Goal: Task Accomplishment & Management: Manage account settings

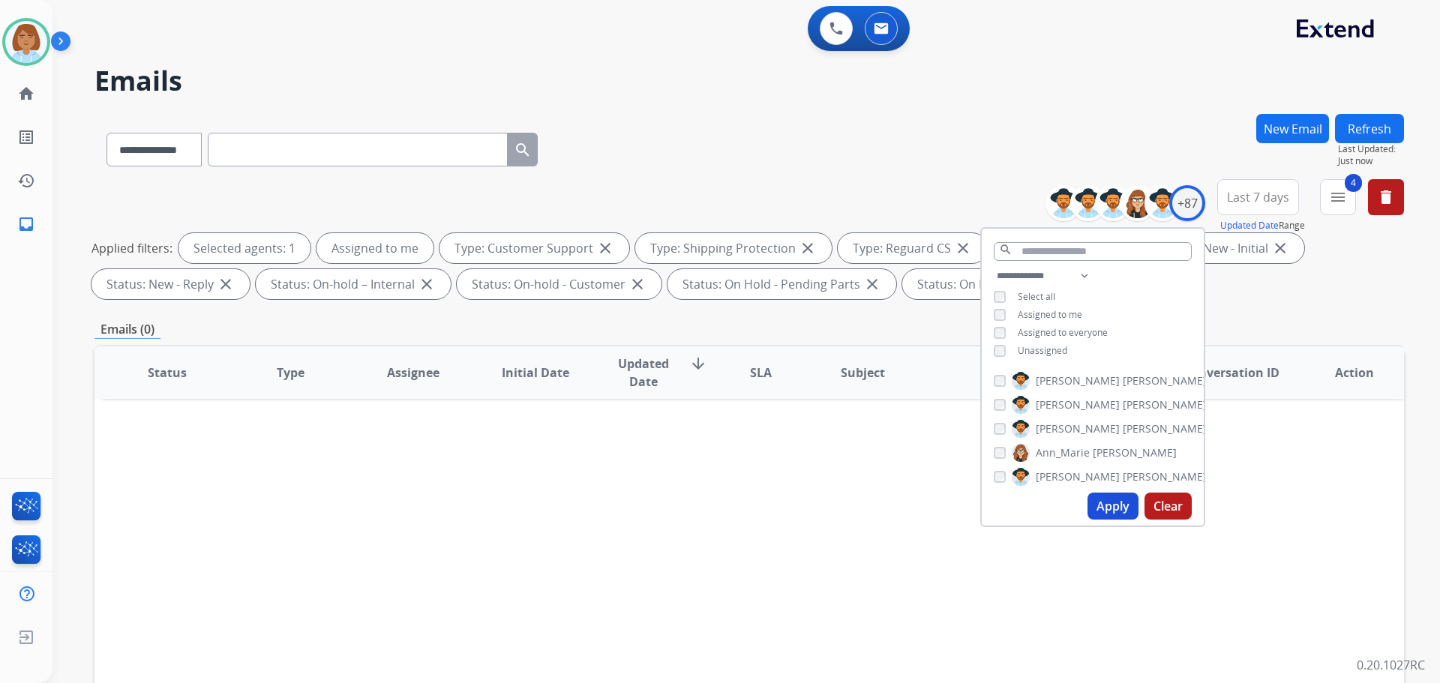
select select "**********"
click at [1000, 130] on div "**********" at bounding box center [748, 146] width 1309 height 65
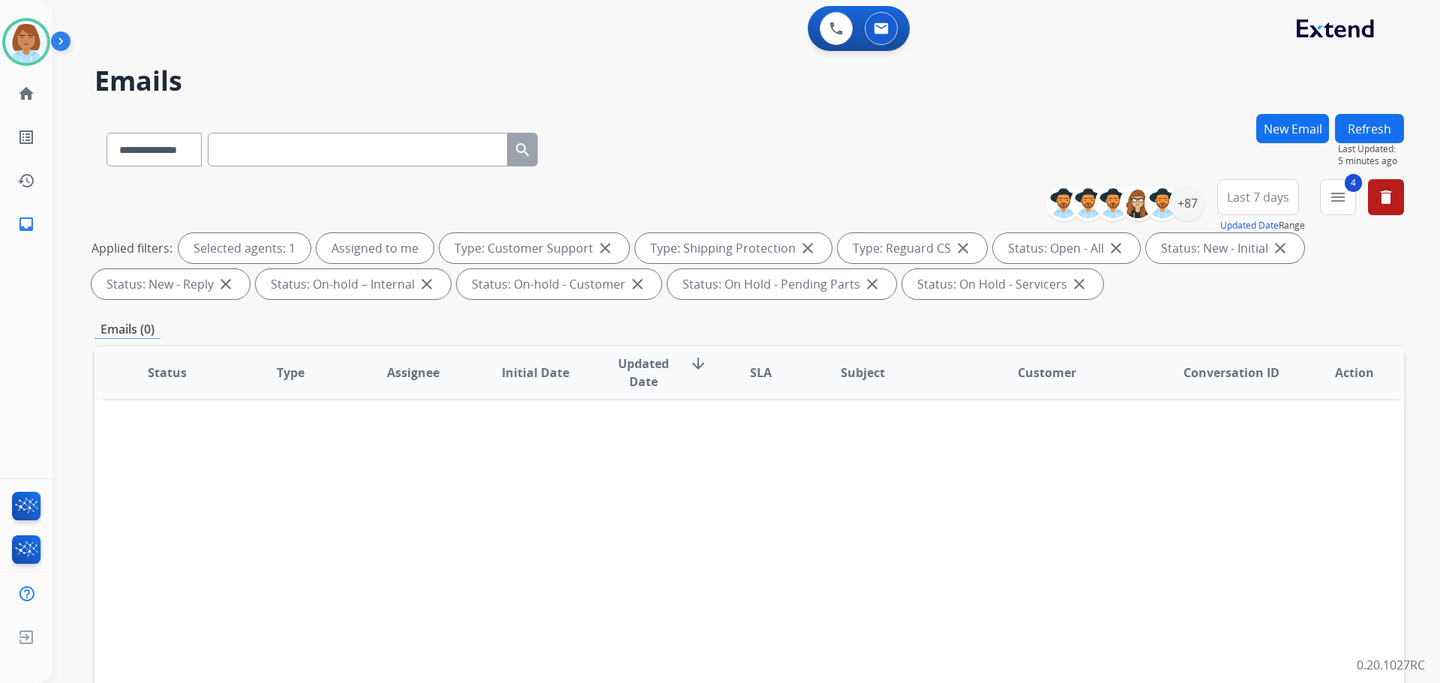
click at [1392, 127] on button "Refresh" at bounding box center [1369, 128] width 69 height 29
click at [1369, 111] on div "**********" at bounding box center [727, 395] width 1351 height 683
click at [1362, 117] on button "Refresh" at bounding box center [1369, 128] width 69 height 29
click at [1186, 206] on div "+87" at bounding box center [1187, 203] width 36 height 36
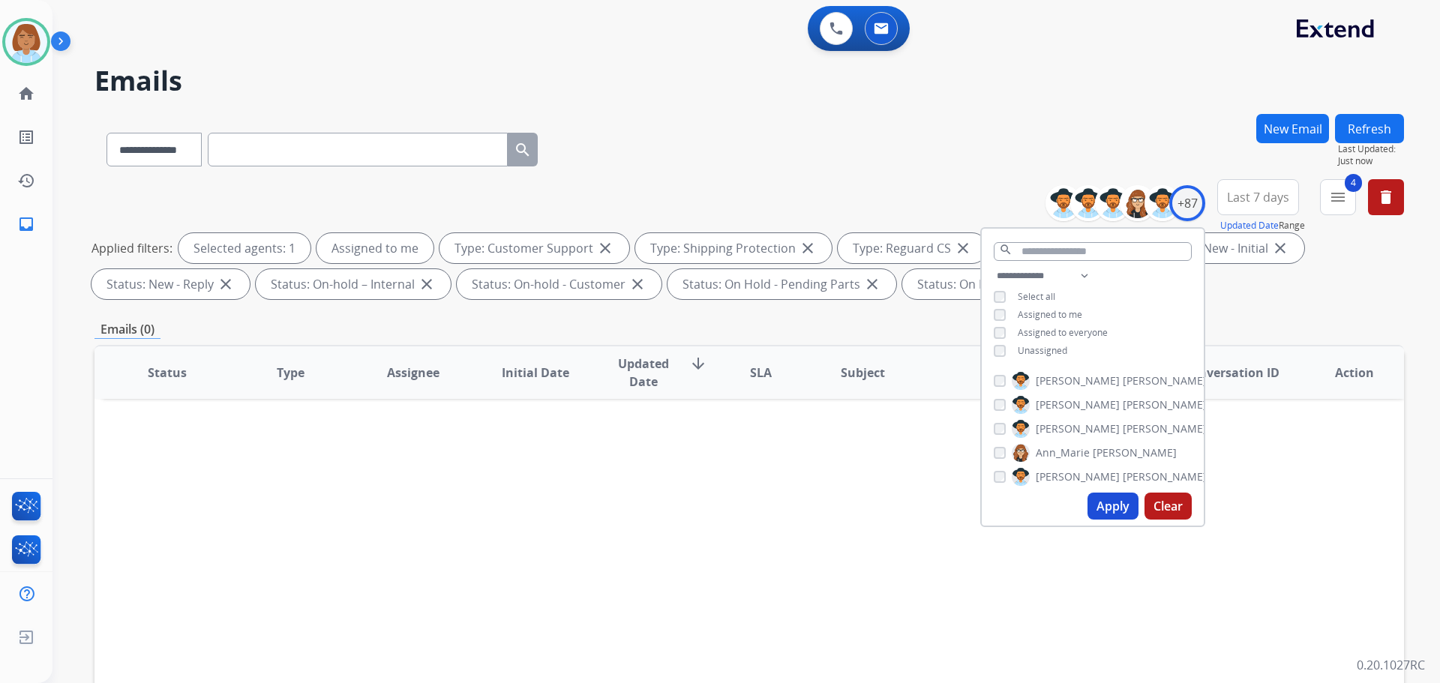
click at [1030, 344] on span "Unassigned" at bounding box center [1042, 350] width 49 height 13
click at [1110, 514] on button "Apply" at bounding box center [1112, 506] width 51 height 27
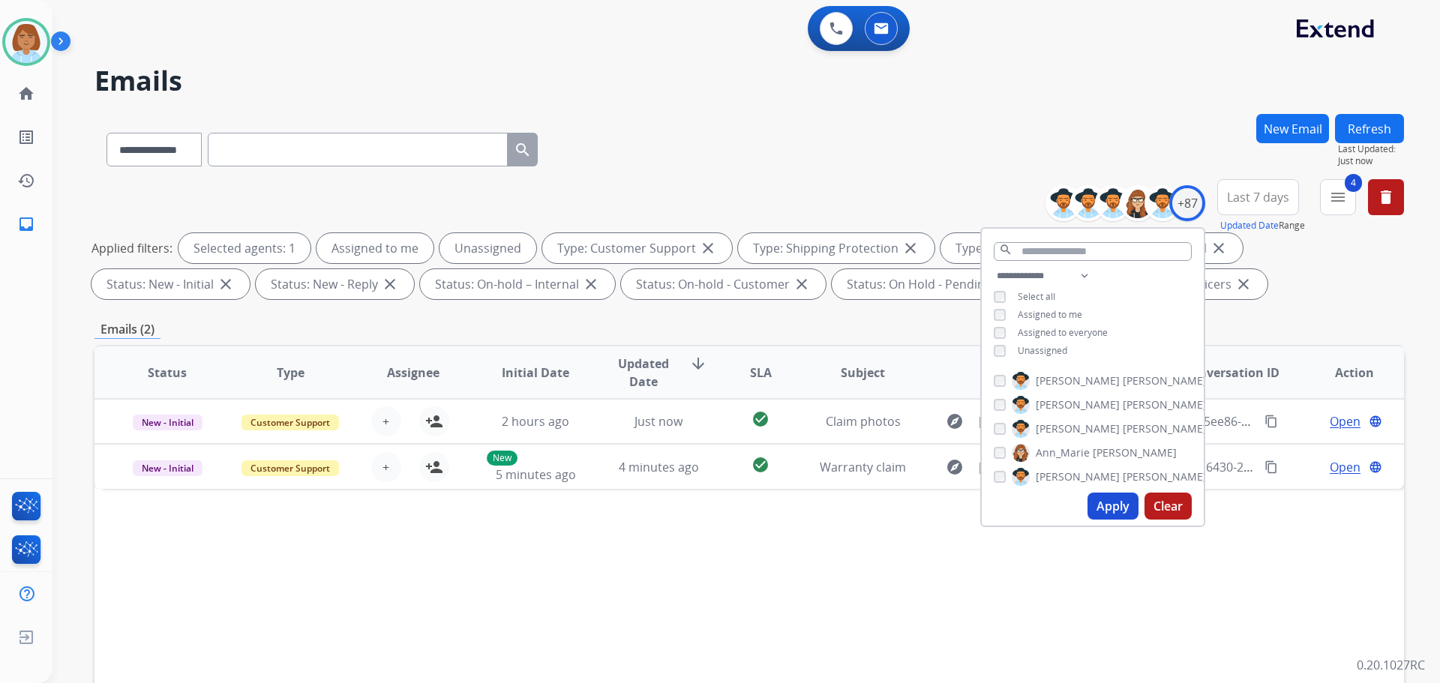
click at [613, 565] on div "Status Type Assignee Initial Date Updated Date arrow_downward SLA Subject Custo…" at bounding box center [748, 596] width 1309 height 502
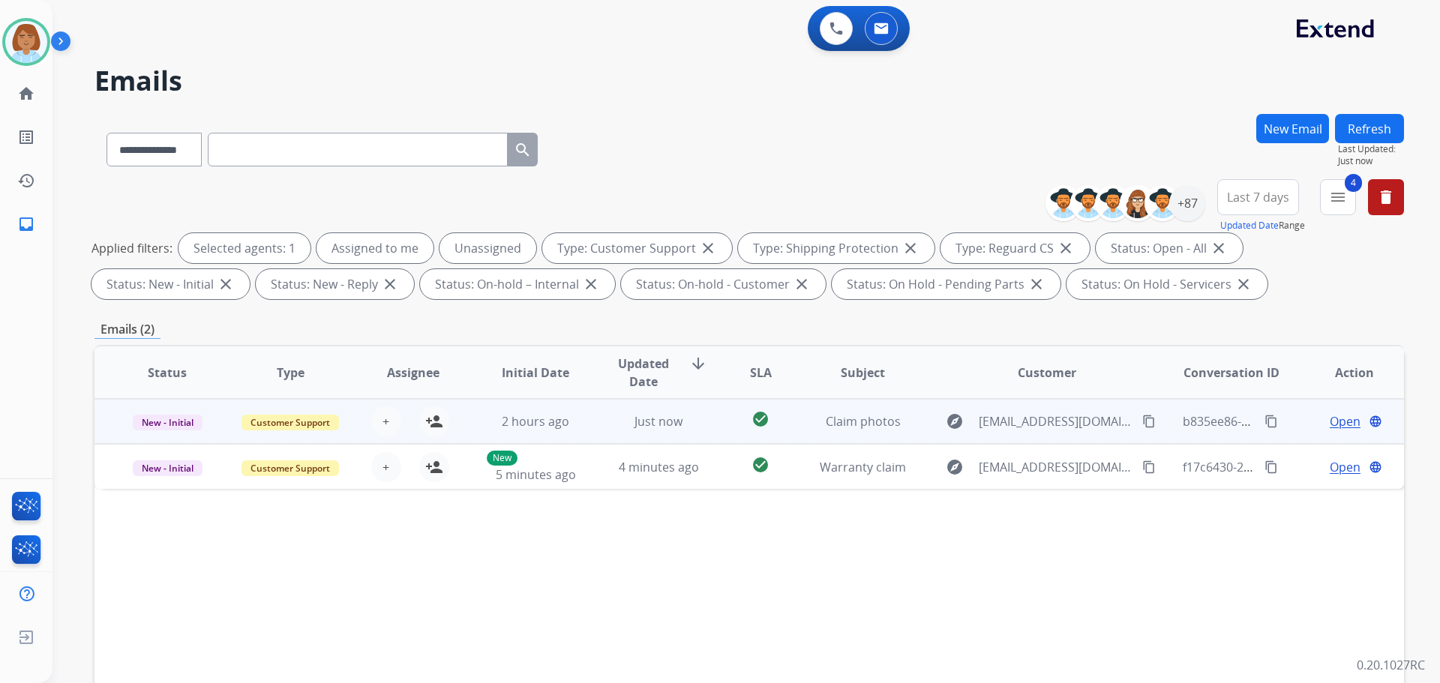
click at [453, 416] on div "+ Select agent person_add Assign to Me" at bounding box center [401, 421] width 122 height 42
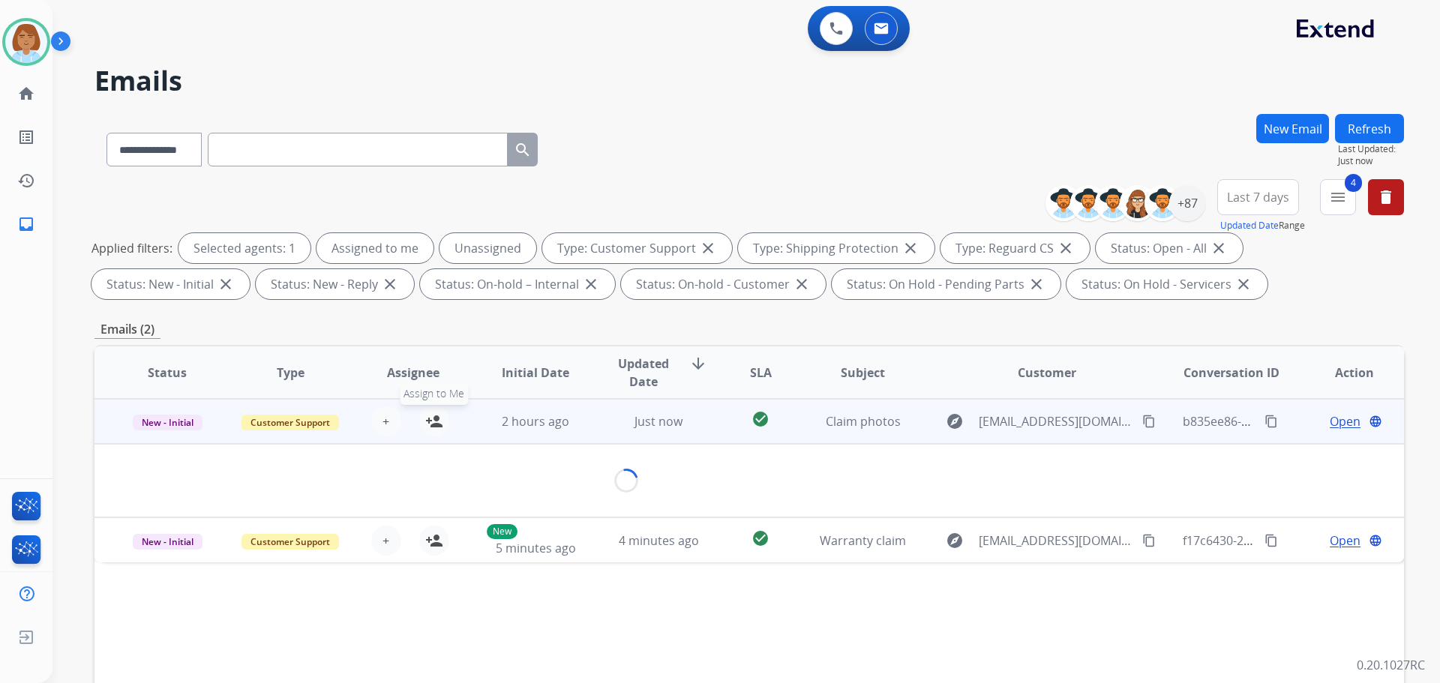
click at [441, 418] on button "person_add Assign to Me" at bounding box center [434, 421] width 30 height 30
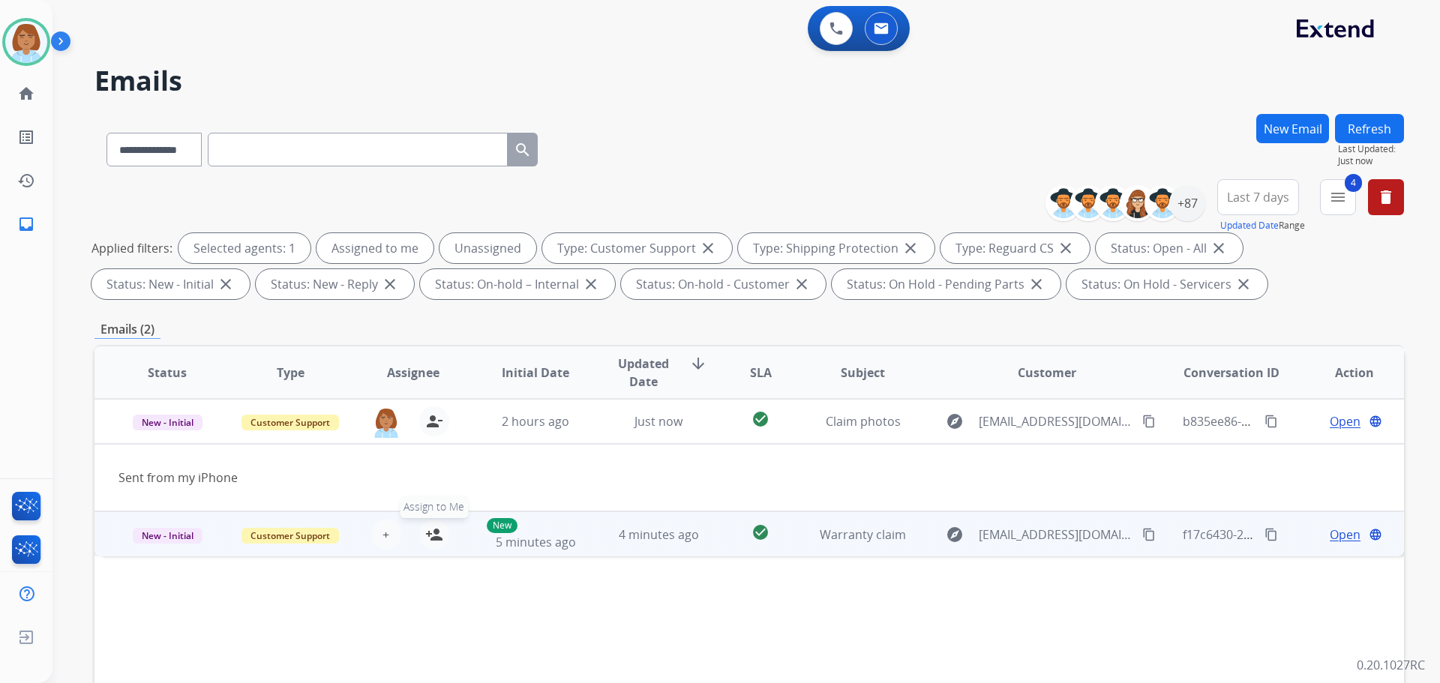
click at [434, 529] on mat-icon "person_add" at bounding box center [434, 535] width 18 height 18
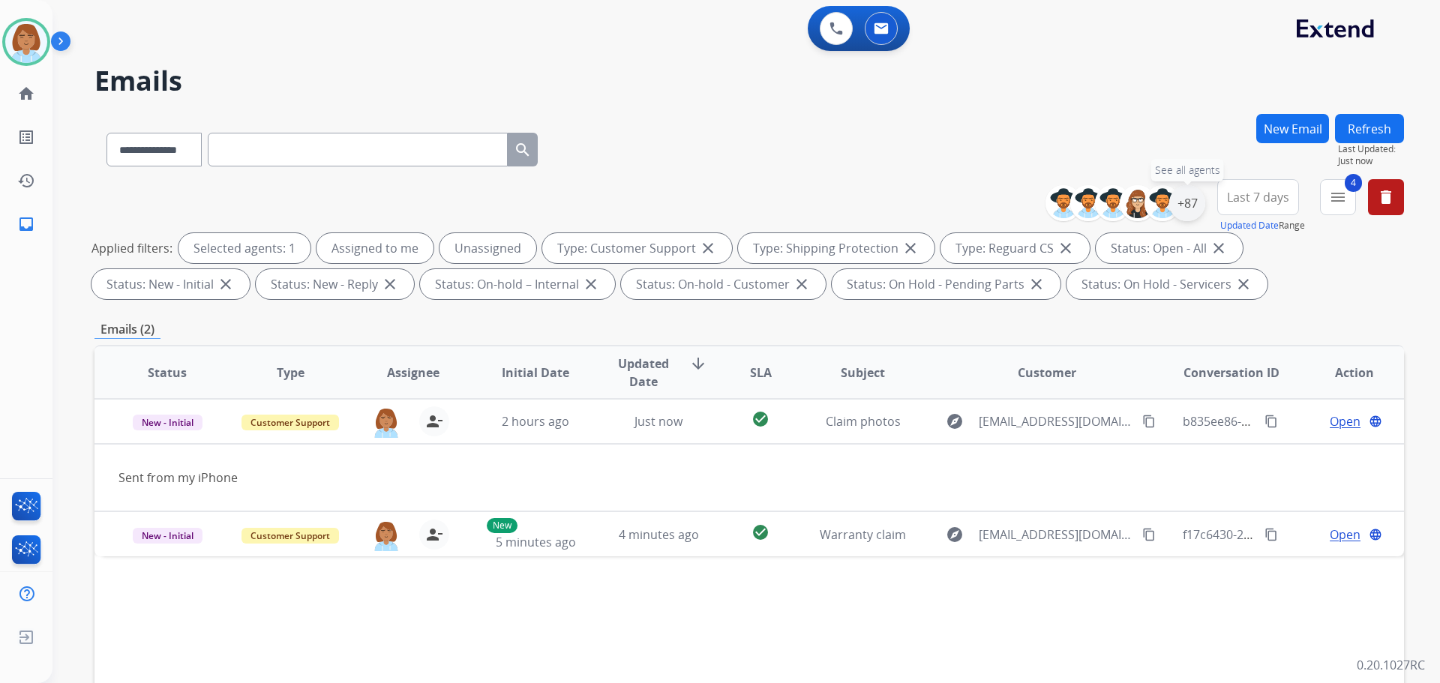
click at [1174, 205] on div "+87" at bounding box center [1187, 203] width 36 height 36
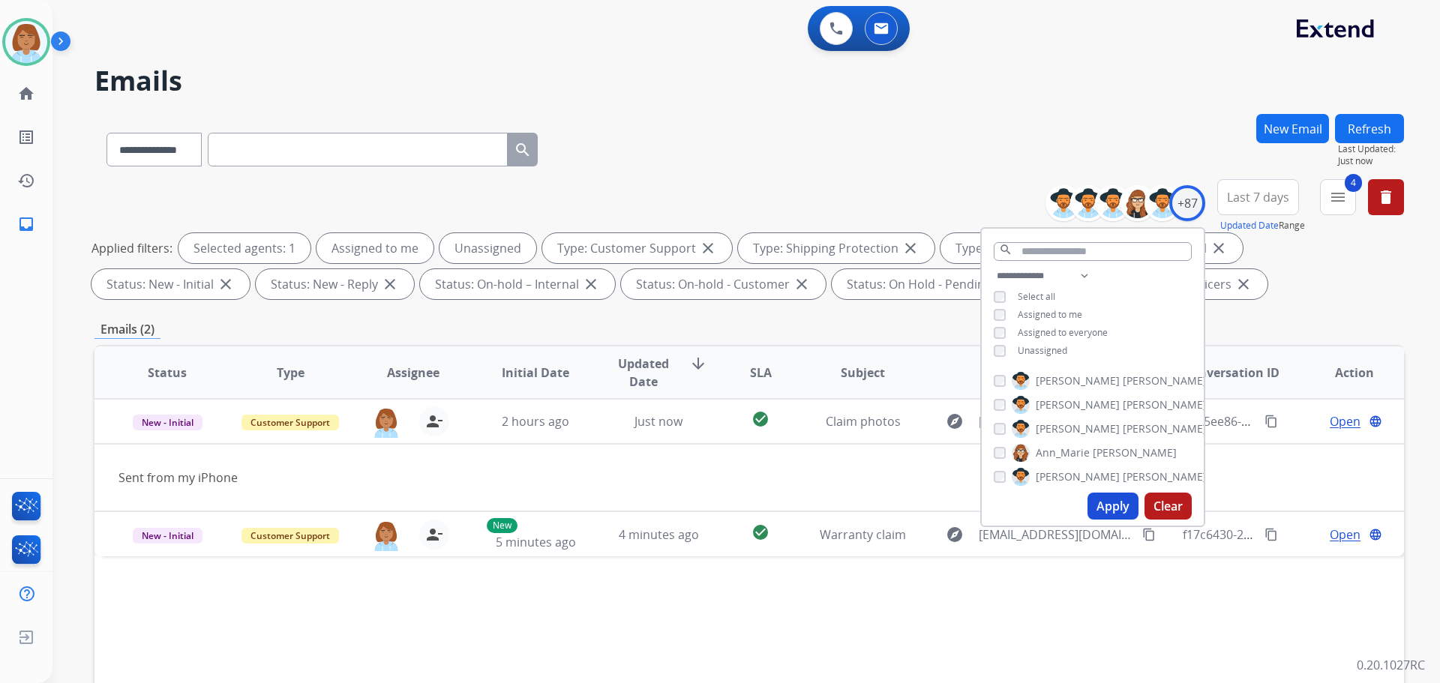
drag, startPoint x: 1054, startPoint y: 346, endPoint x: 1057, endPoint y: 358, distance: 12.4
click at [1054, 353] on span "Unassigned" at bounding box center [1042, 350] width 49 height 13
click at [1096, 499] on button "Apply" at bounding box center [1112, 506] width 51 height 27
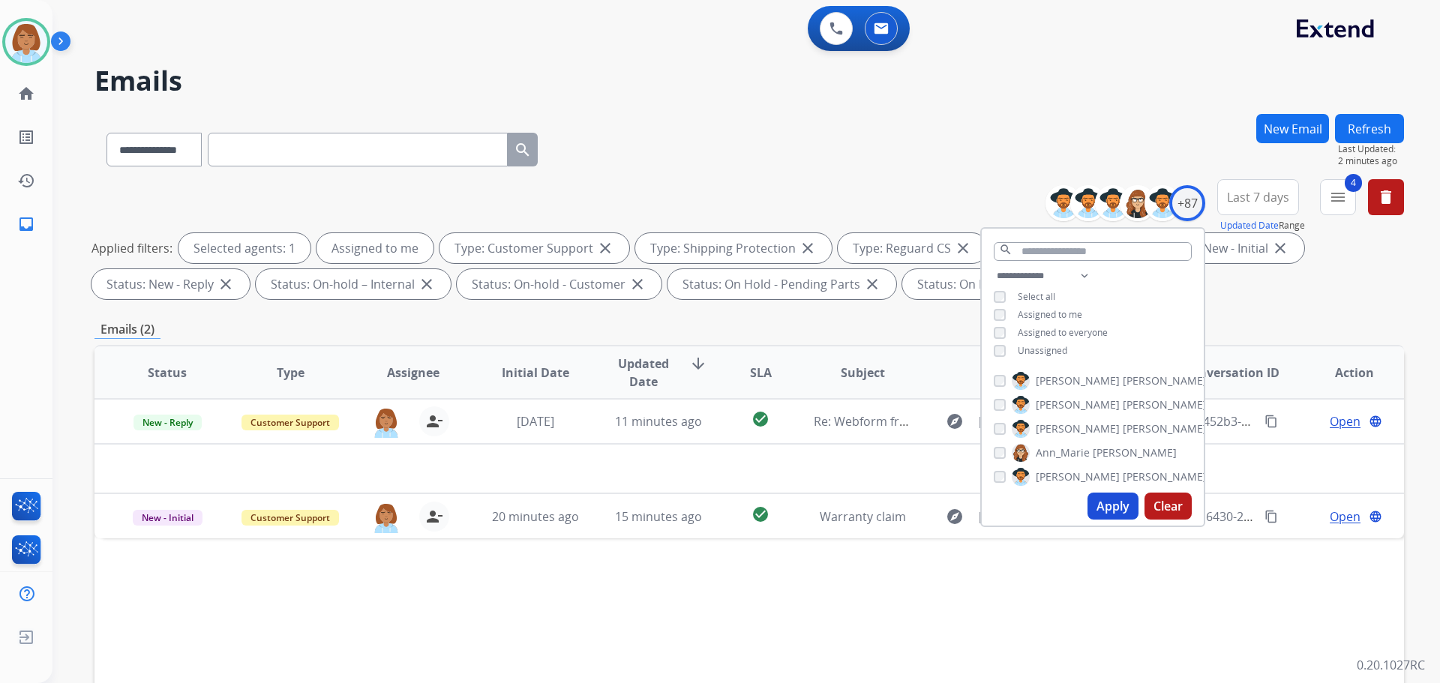
click at [1354, 135] on button "Refresh" at bounding box center [1369, 128] width 69 height 29
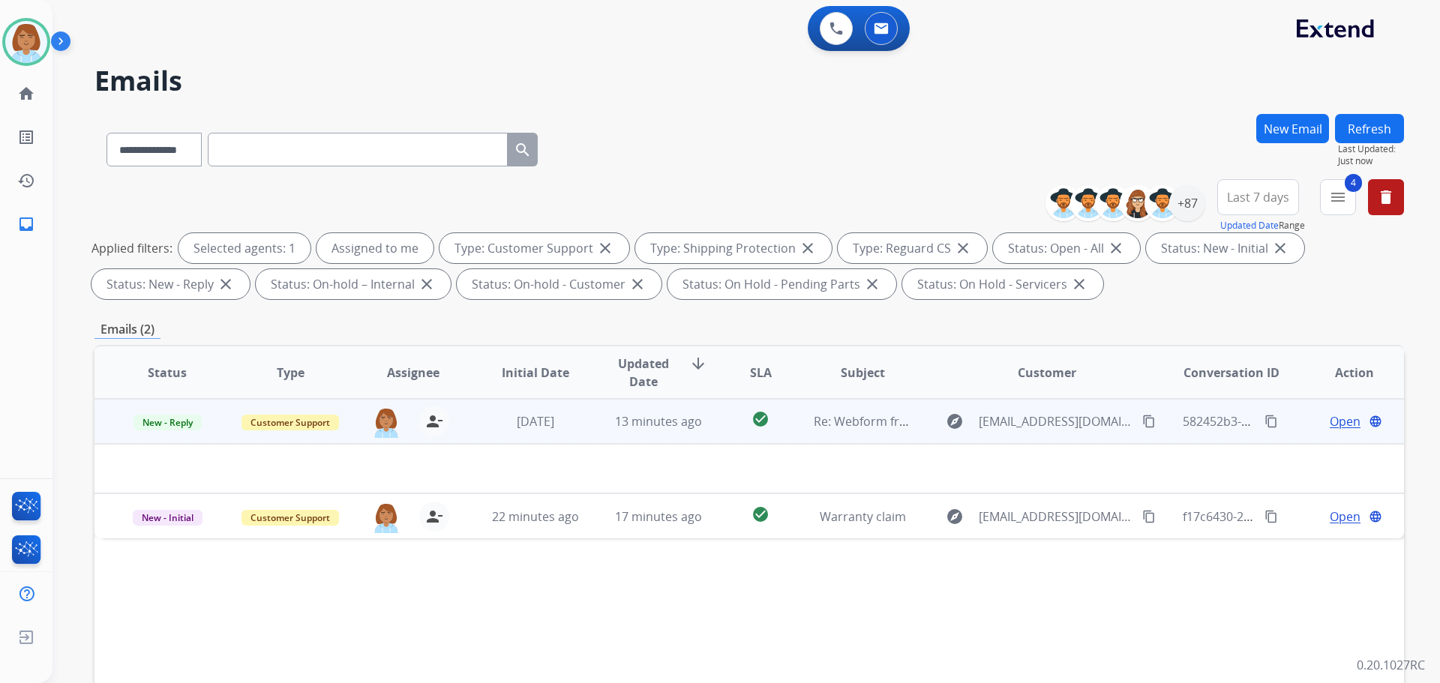
click at [852, 446] on td at bounding box center [626, 468] width 1064 height 49
click at [854, 440] on td "Re: Webform from [EMAIL_ADDRESS][DOMAIN_NAME] on [DATE]" at bounding box center [851, 421] width 123 height 45
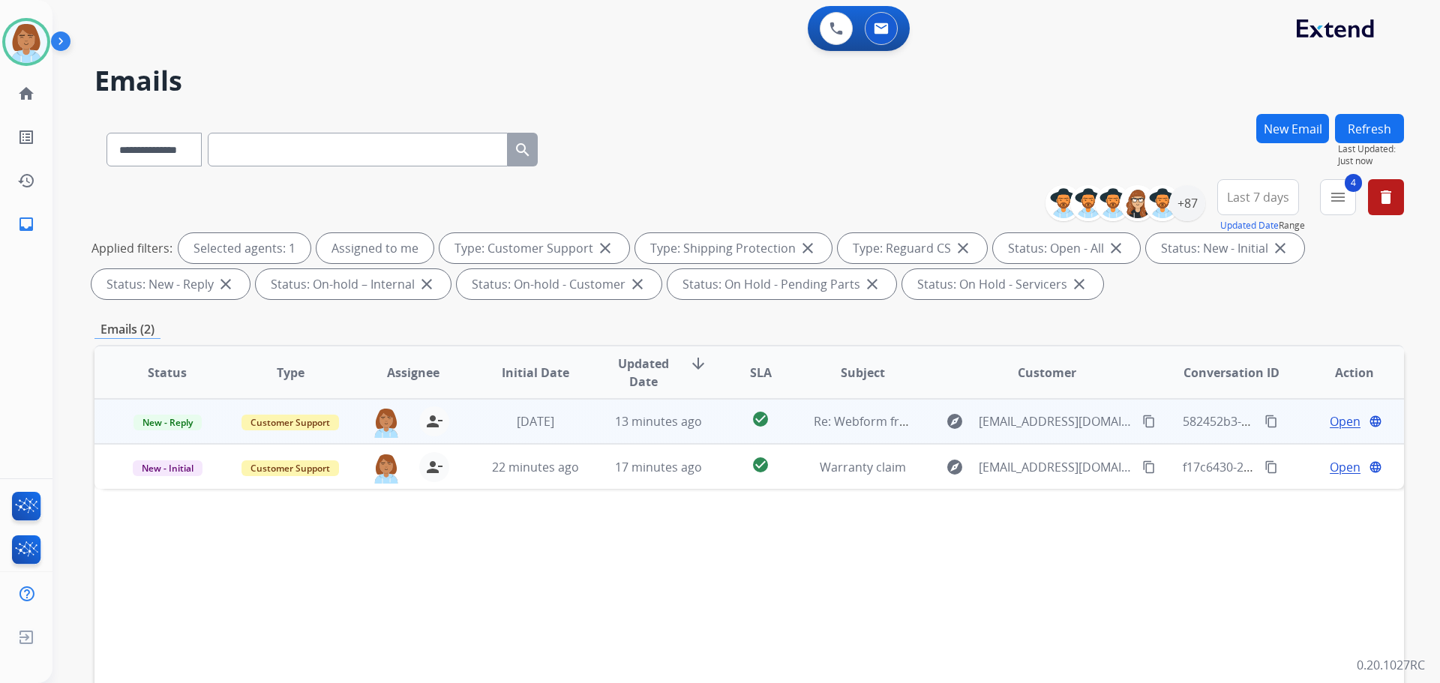
click at [854, 440] on td "Re: Webform from [EMAIL_ADDRESS][DOMAIN_NAME] on [DATE]" at bounding box center [851, 421] width 123 height 45
